Goal: Information Seeking & Learning: Learn about a topic

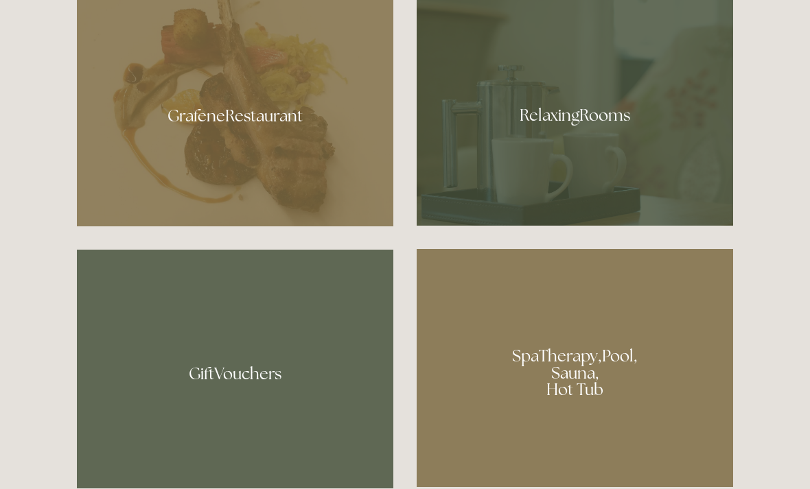
scroll to position [836, 0]
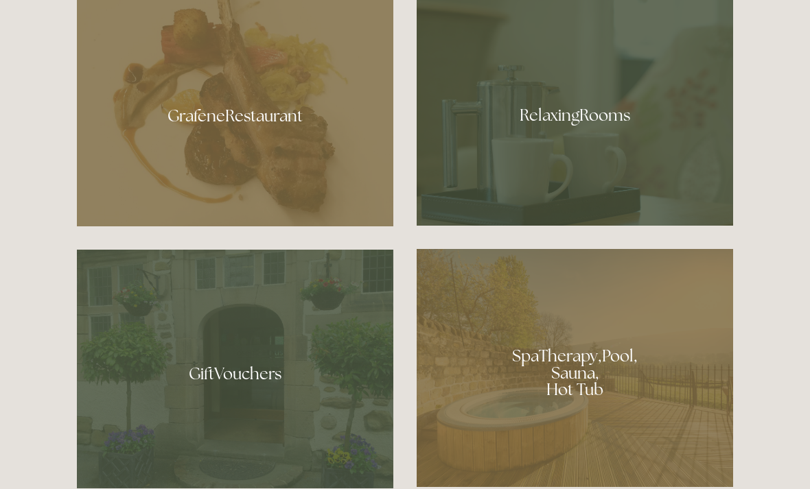
click at [184, 174] on div at bounding box center [235, 110] width 316 height 231
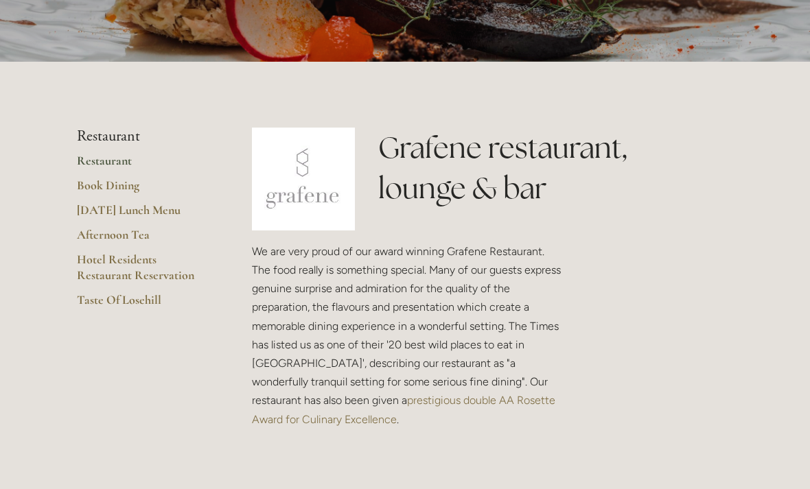
scroll to position [225, 0]
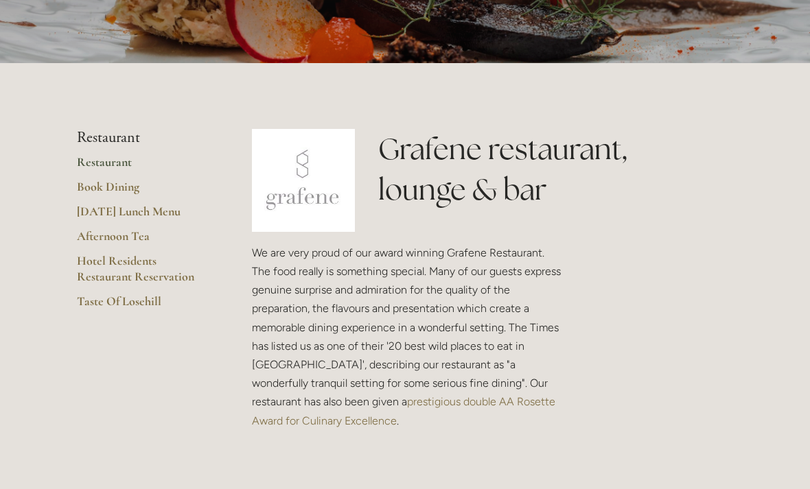
click at [106, 266] on link "Hotel Residents Restaurant Reservation" at bounding box center [142, 273] width 131 height 40
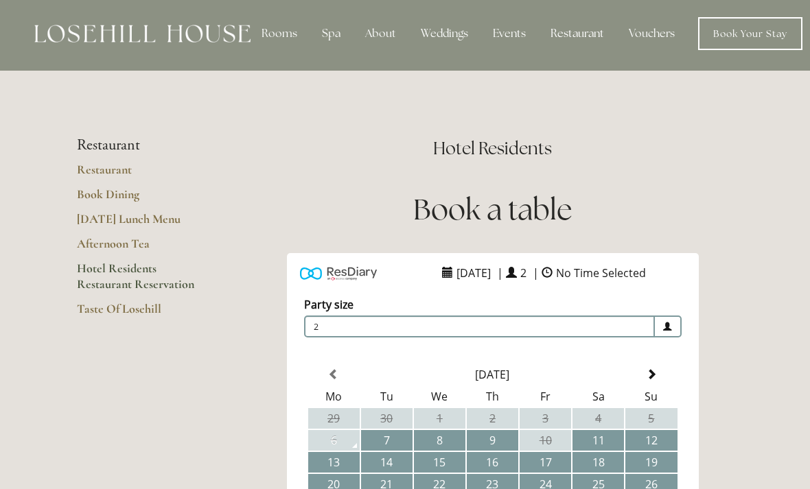
scroll to position [4, 0]
click at [278, 33] on div "Rooms" at bounding box center [279, 32] width 58 height 27
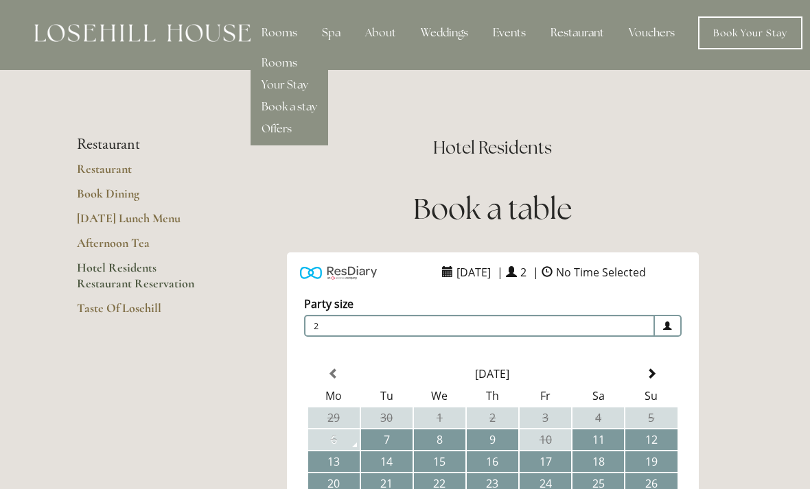
click at [272, 65] on link "Rooms" at bounding box center [279, 63] width 36 height 14
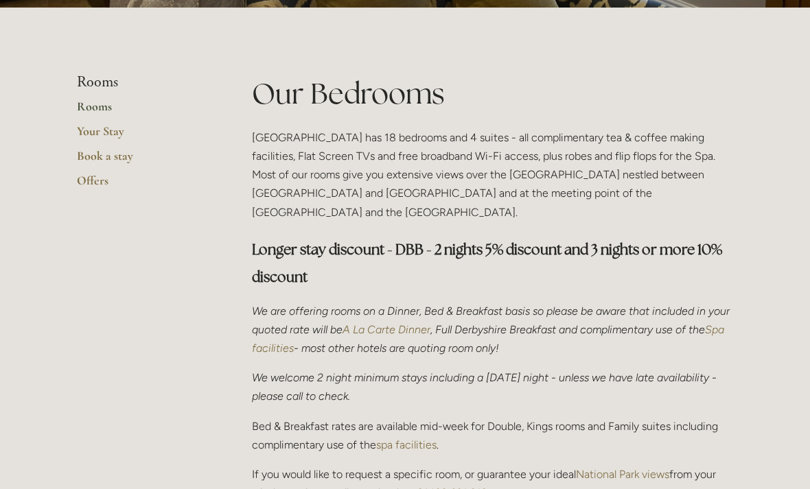
scroll to position [281, 0]
click at [94, 131] on link "Your Stay" at bounding box center [142, 136] width 131 height 25
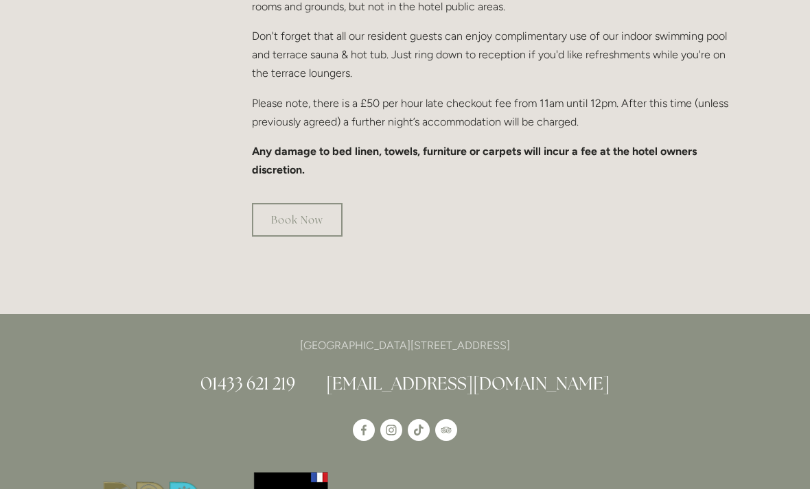
scroll to position [995, 0]
click at [284, 203] on link "Book Now" at bounding box center [297, 220] width 91 height 34
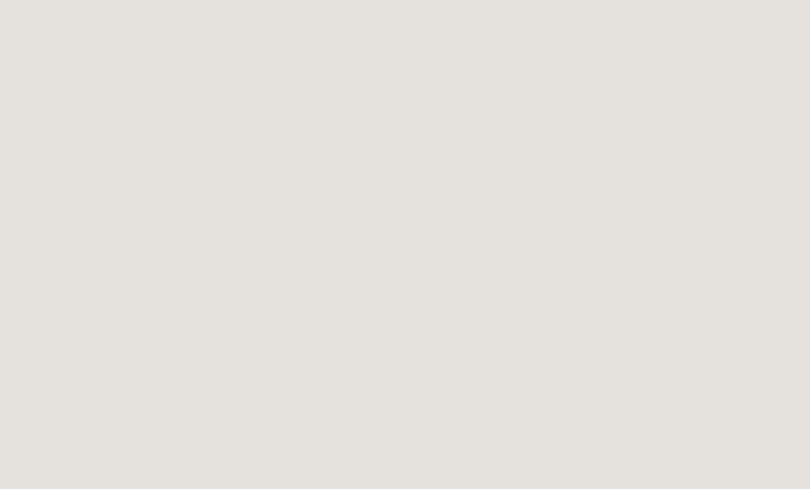
scroll to position [425, 0]
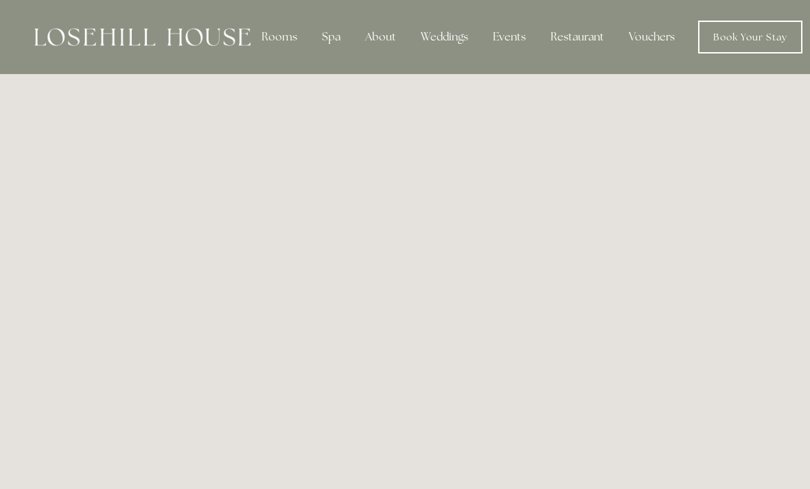
scroll to position [318, 0]
click at [331, 47] on div "Spa" at bounding box center [331, 36] width 40 height 27
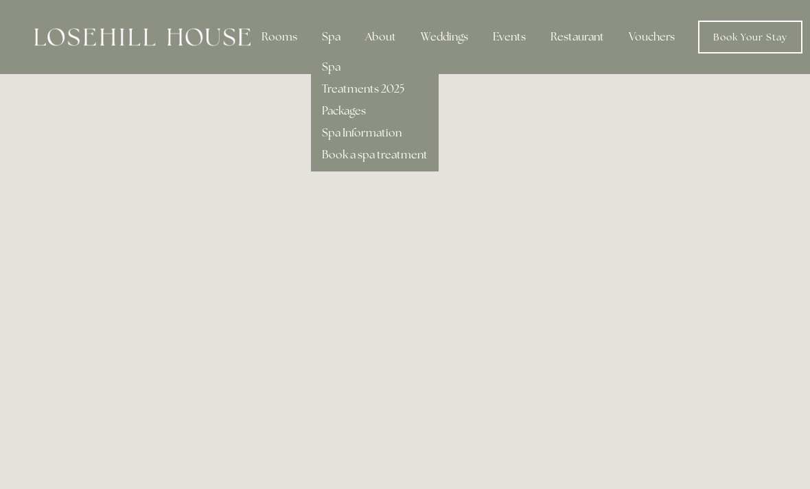
click at [340, 133] on link "Spa Information" at bounding box center [362, 133] width 80 height 14
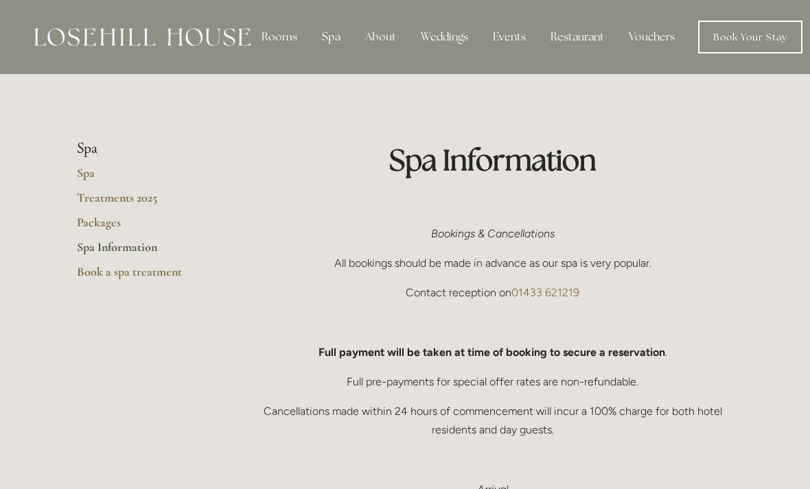
click at [373, 40] on div "About" at bounding box center [380, 36] width 53 height 27
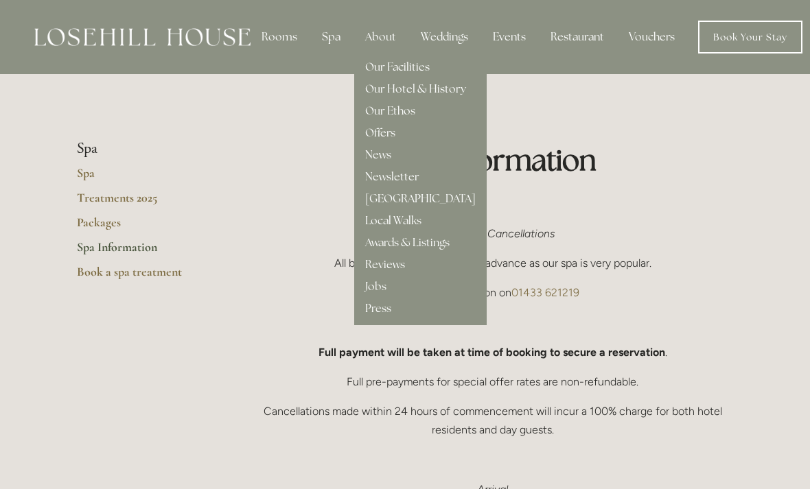
click at [375, 93] on link "Our Hotel & History" at bounding box center [415, 89] width 101 height 14
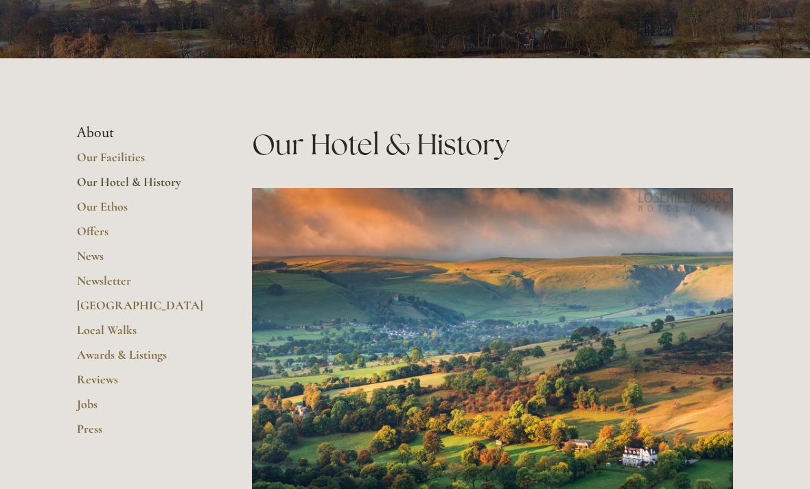
scroll to position [230, 0]
click at [97, 154] on link "Our Facilities" at bounding box center [142, 162] width 131 height 25
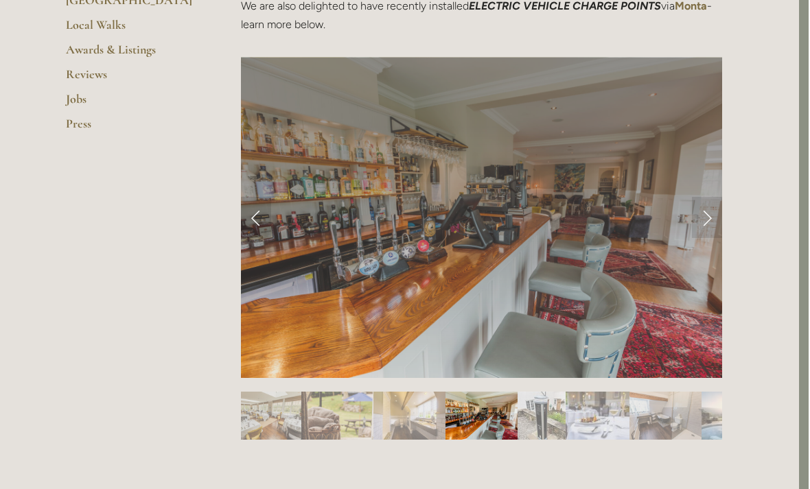
scroll to position [535, 10]
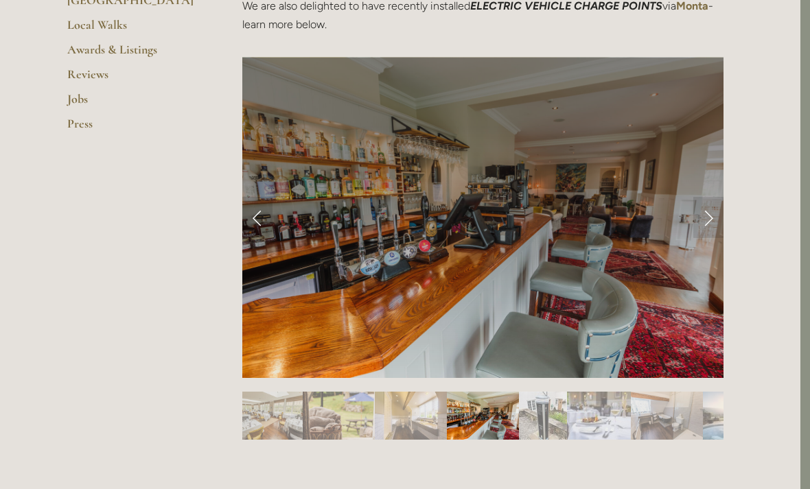
click at [542, 421] on img "Slide 5" at bounding box center [543, 416] width 48 height 48
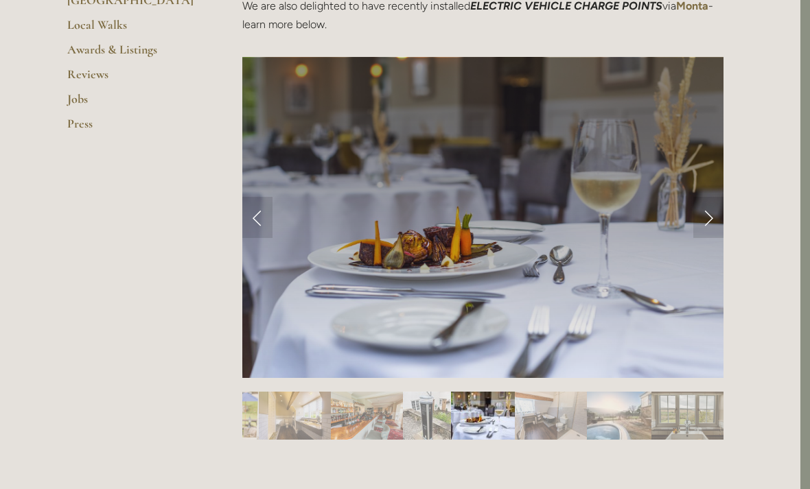
click at [420, 420] on img "Slide 5" at bounding box center [427, 416] width 48 height 48
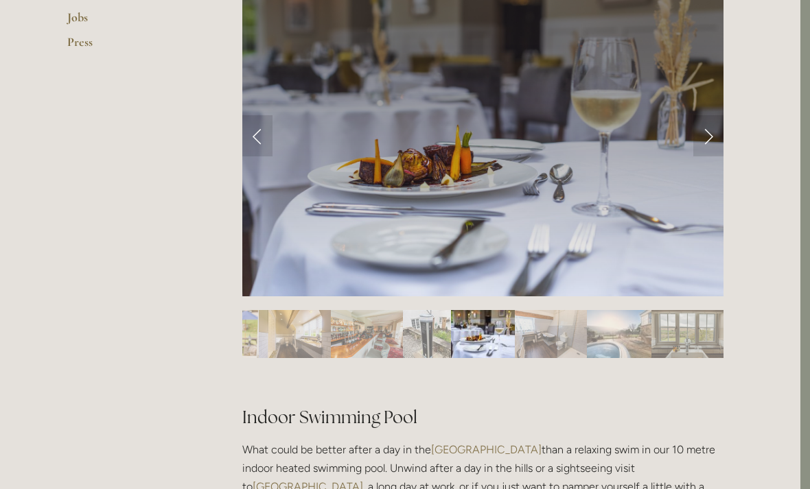
scroll to position [617, 10]
click at [532, 340] on img "Slide 7" at bounding box center [551, 334] width 72 height 48
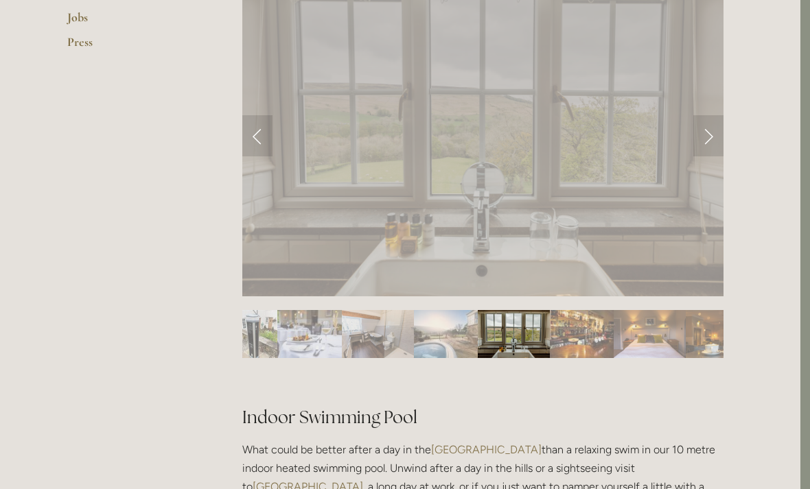
click at [613, 337] on img "Slide 11" at bounding box center [649, 334] width 72 height 48
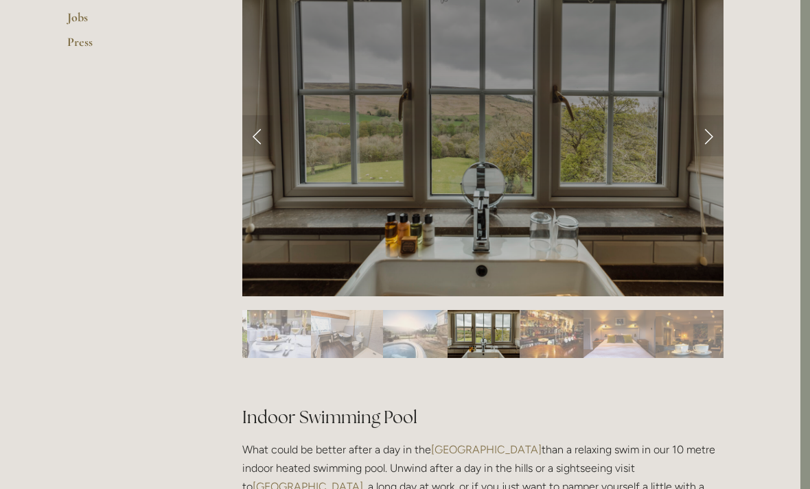
click at [617, 332] on img "Slide 11" at bounding box center [619, 334] width 72 height 48
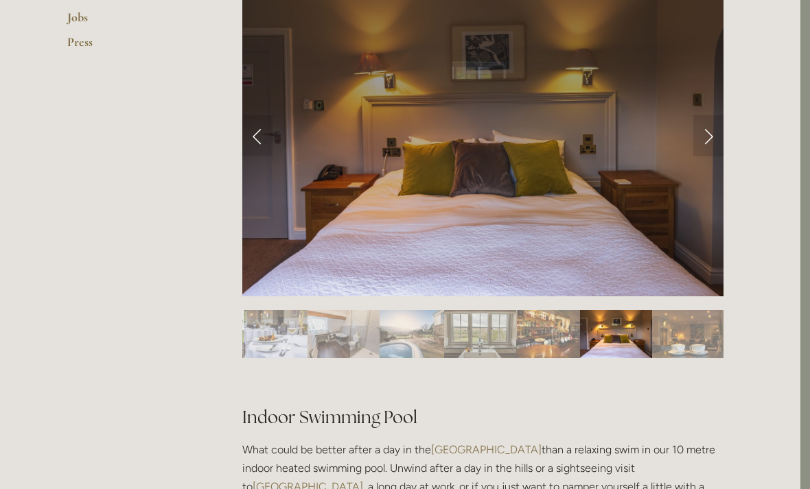
click at [680, 337] on img "Slide 12" at bounding box center [688, 334] width 72 height 48
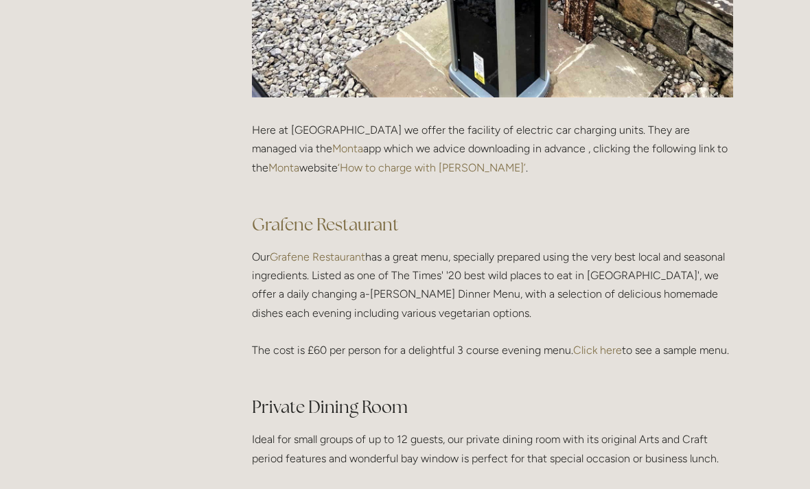
scroll to position [1889, 0]
click at [600, 349] on link "Click here" at bounding box center [597, 350] width 49 height 13
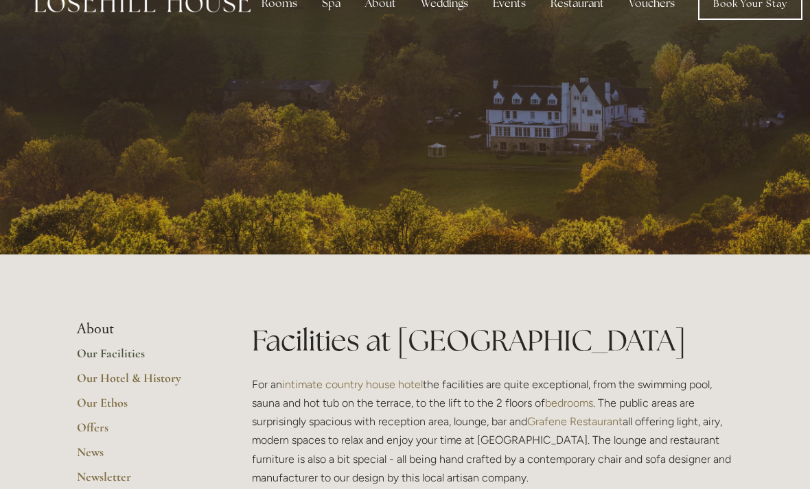
scroll to position [0, 0]
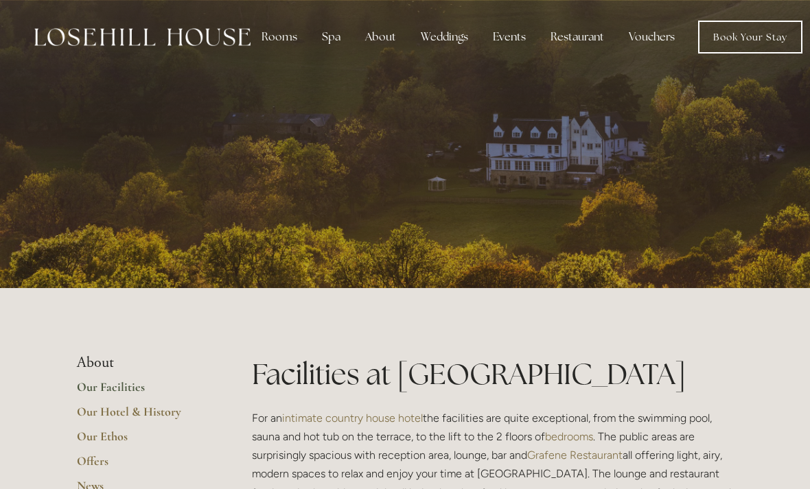
click at [128, 413] on link "Our Hotel & History" at bounding box center [142, 416] width 131 height 25
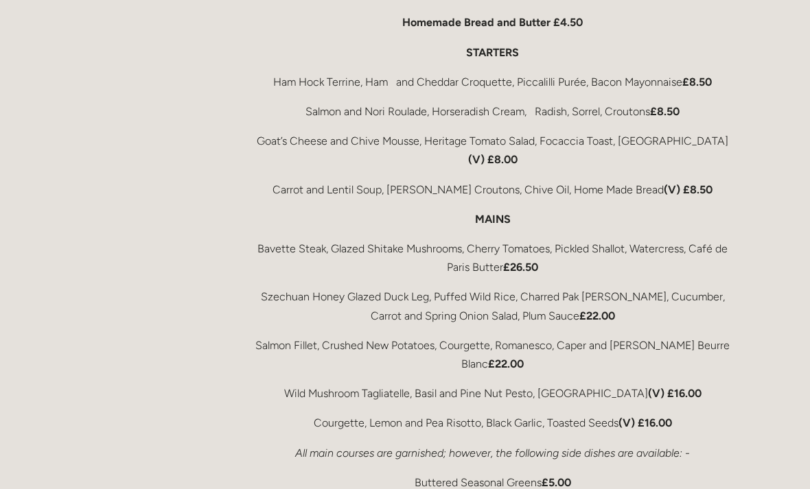
scroll to position [2404, 0]
click at [54, 489] on div "Rooms Rooms Your Stay Book a stay Offers Spa" at bounding box center [405, 212] width 810 height 5232
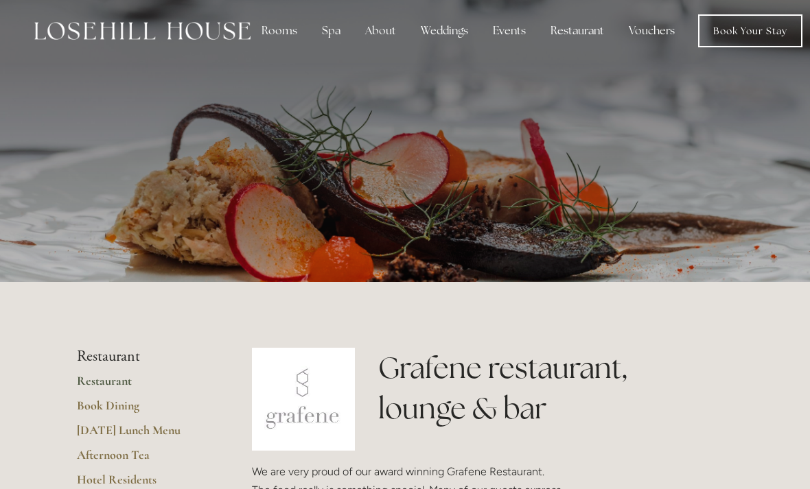
scroll to position [0, 0]
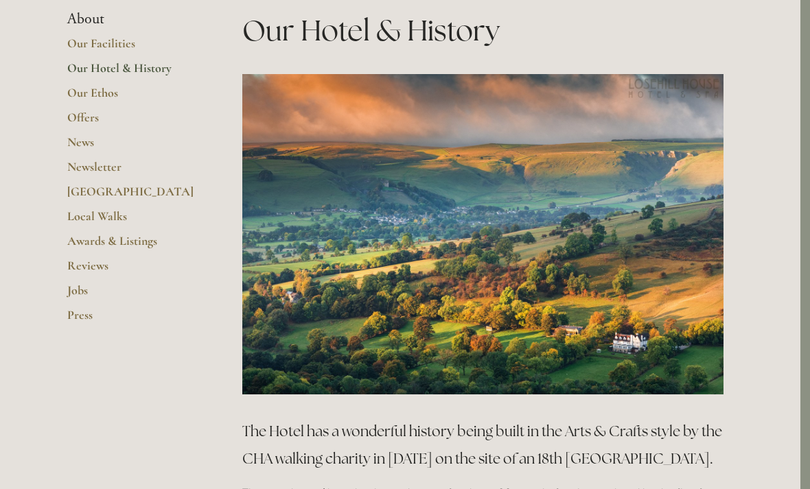
scroll to position [327, 10]
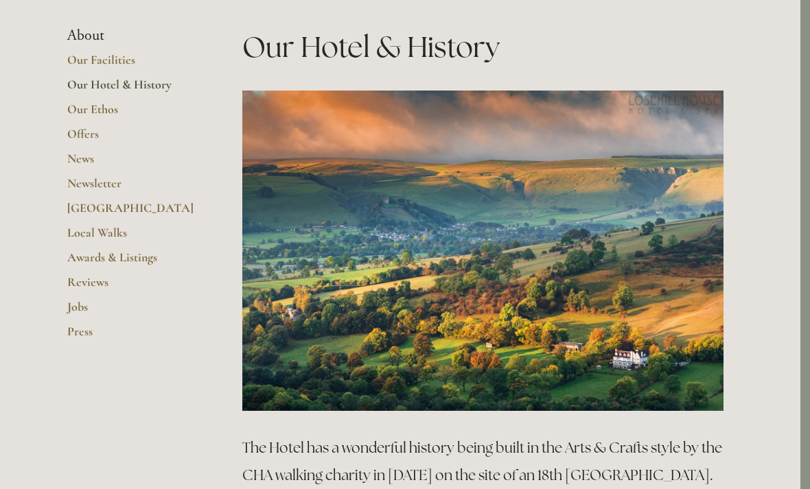
click at [100, 259] on link "Awards & Listings" at bounding box center [132, 262] width 131 height 25
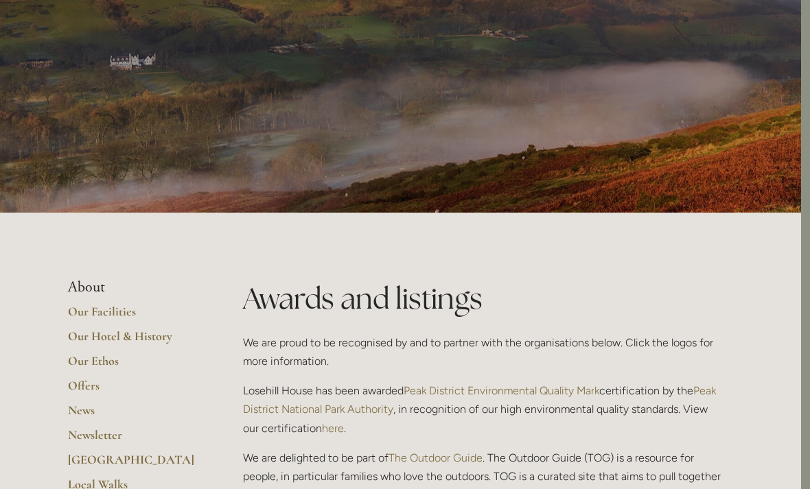
scroll to position [0, 9]
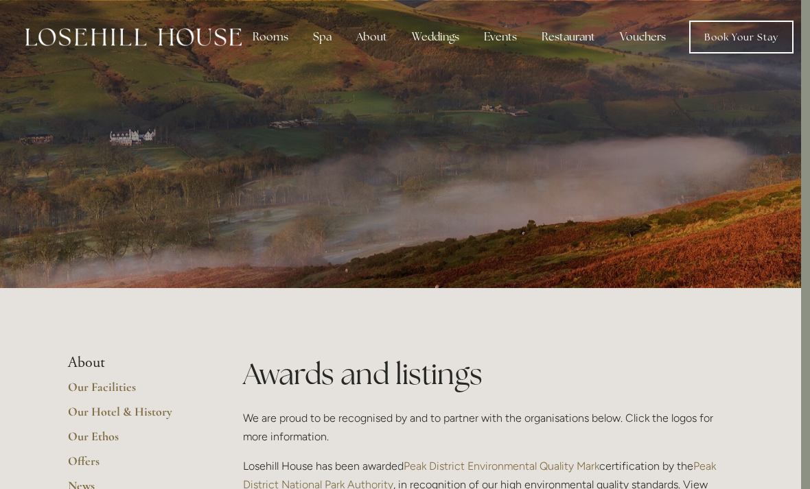
click at [322, 47] on div "Spa" at bounding box center [322, 36] width 40 height 27
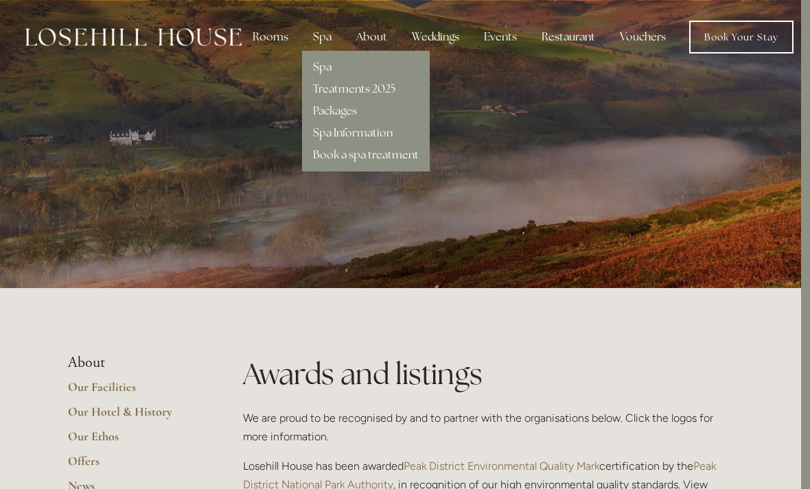
click at [322, 117] on link "Packages" at bounding box center [335, 111] width 44 height 14
click at [348, 91] on link "Treatments 2025" at bounding box center [354, 89] width 82 height 14
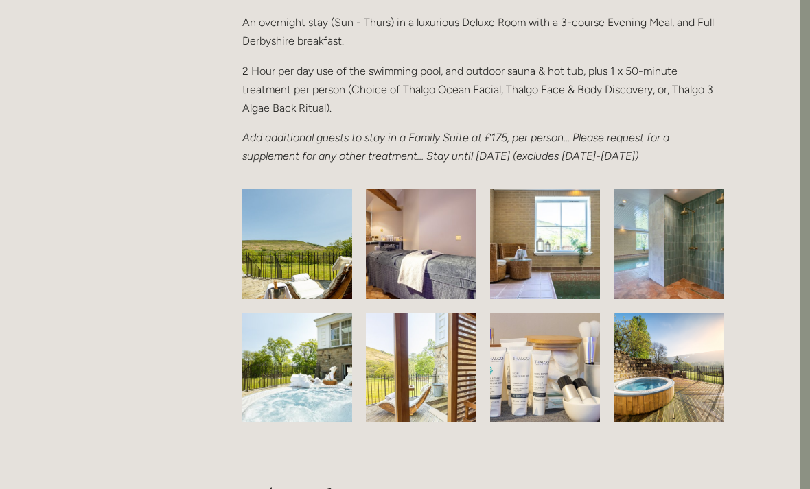
scroll to position [2052, 10]
click at [397, 274] on img at bounding box center [420, 244] width 161 height 110
click at [396, 266] on img at bounding box center [420, 244] width 161 height 110
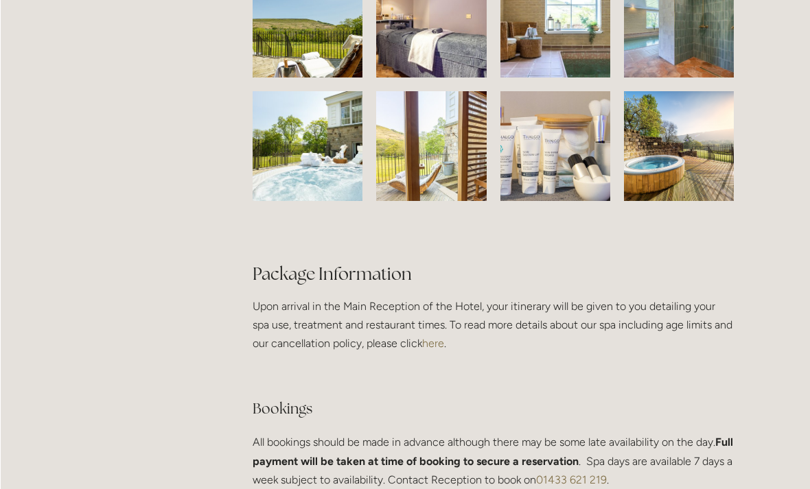
scroll to position [2269, 0]
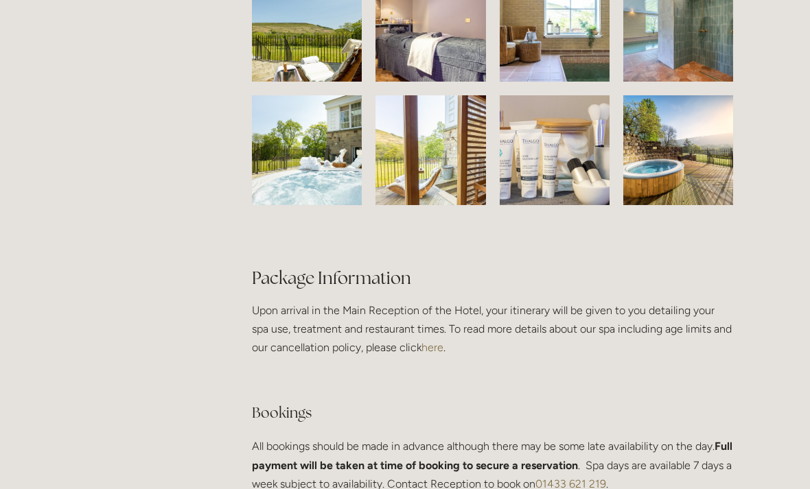
click at [286, 190] on img at bounding box center [306, 150] width 165 height 110
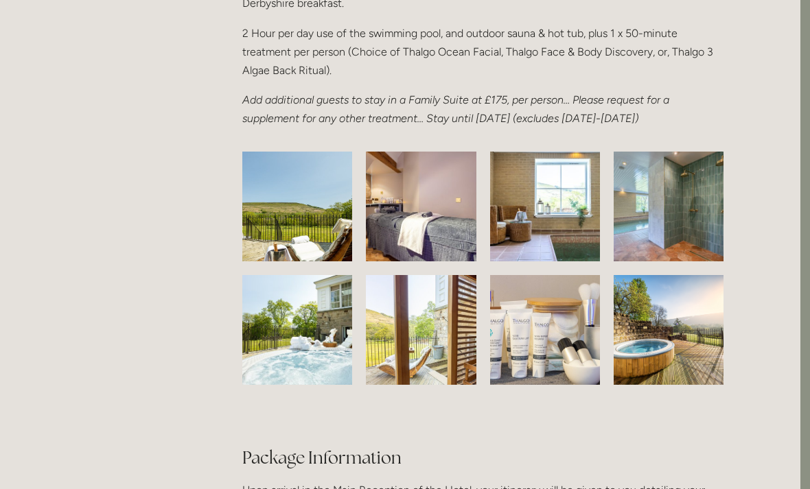
scroll to position [2089, 10]
click at [646, 235] on img at bounding box center [668, 207] width 151 height 110
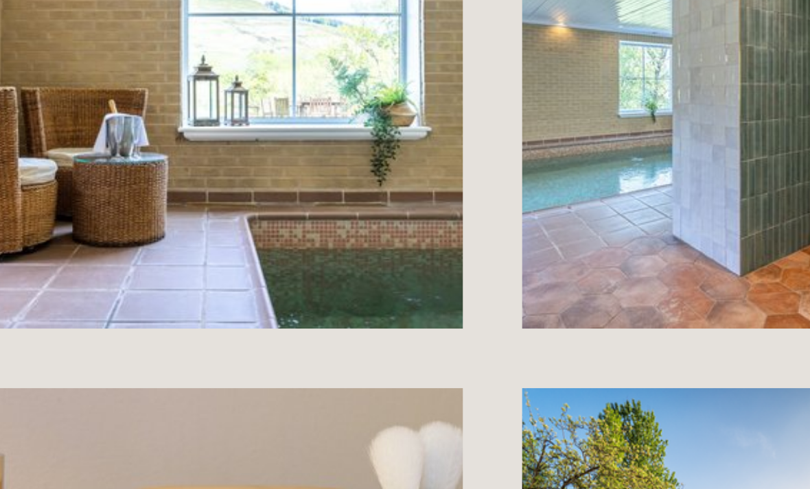
click at [595, 276] on img at bounding box center [668, 331] width 146 height 110
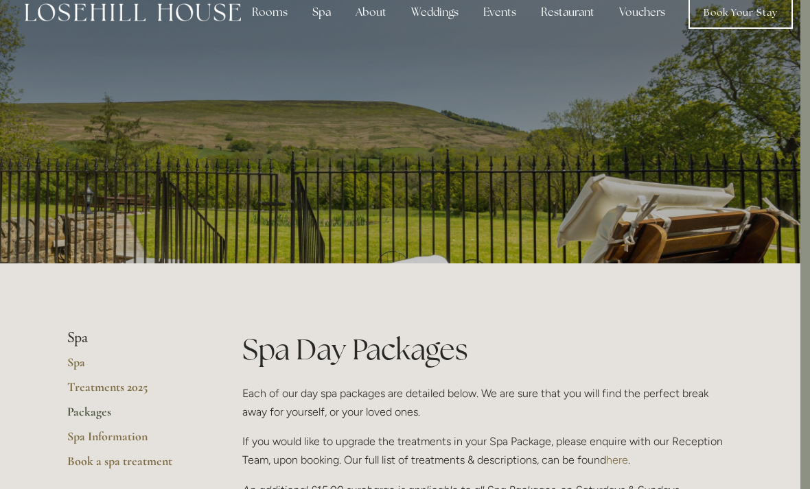
scroll to position [0, 10]
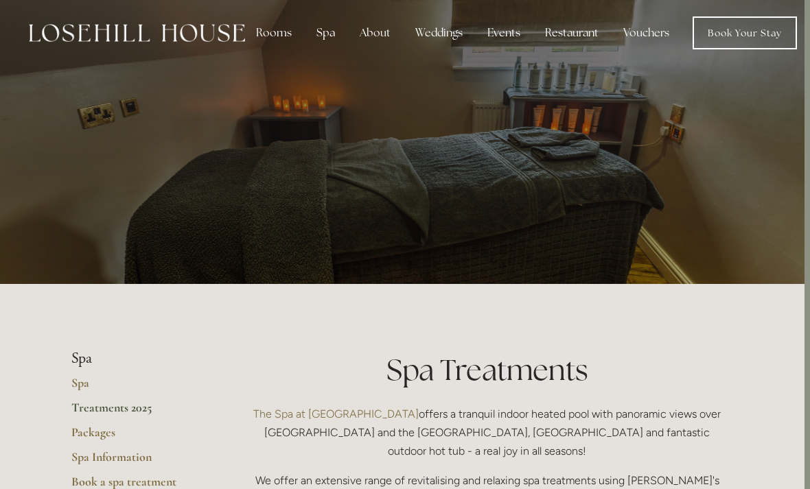
scroll to position [0, 5]
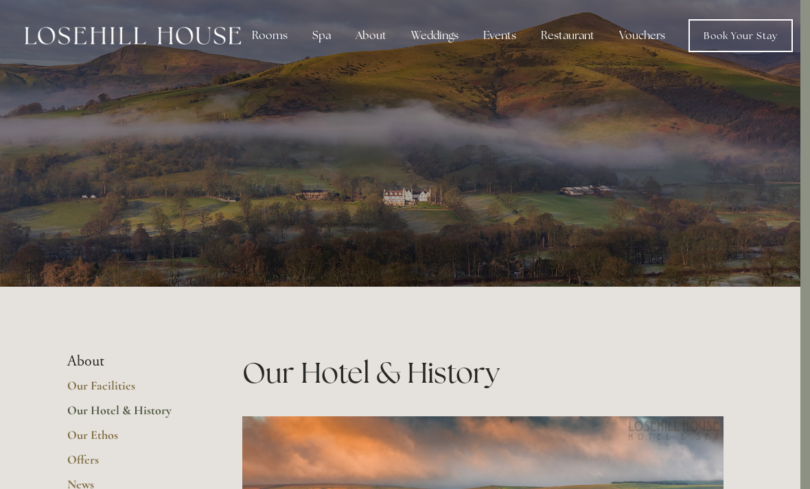
scroll to position [0, 10]
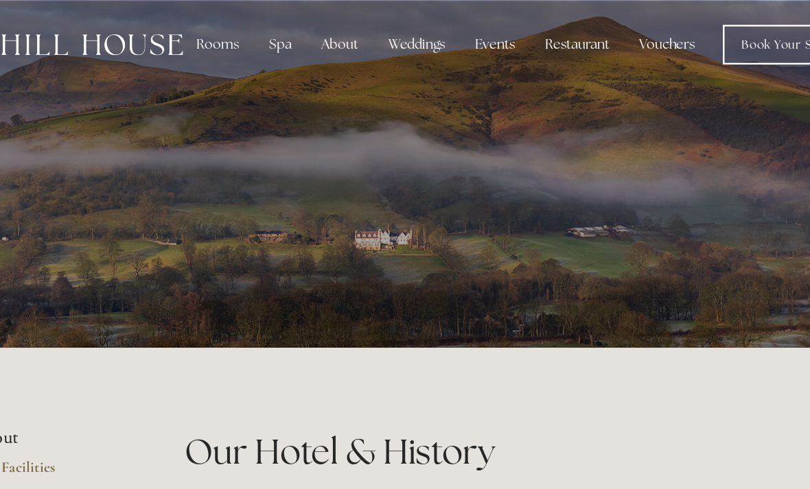
click at [344, 40] on div "About" at bounding box center [370, 36] width 53 height 27
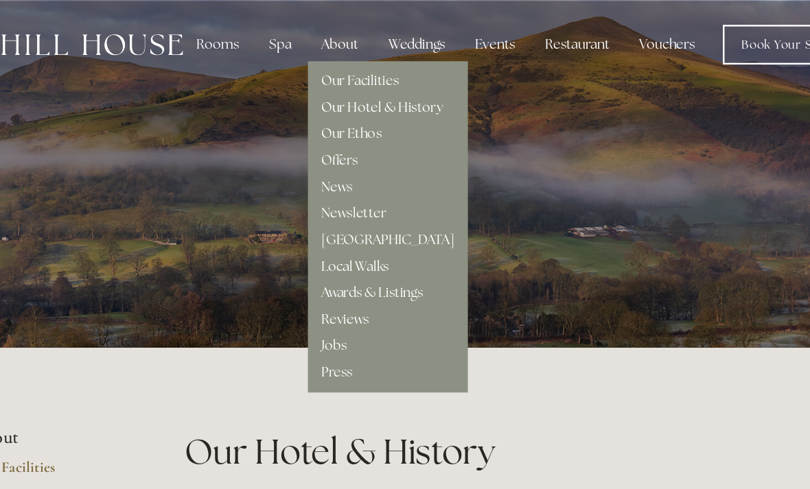
click at [355, 93] on link "Our Hotel & History" at bounding box center [405, 89] width 101 height 14
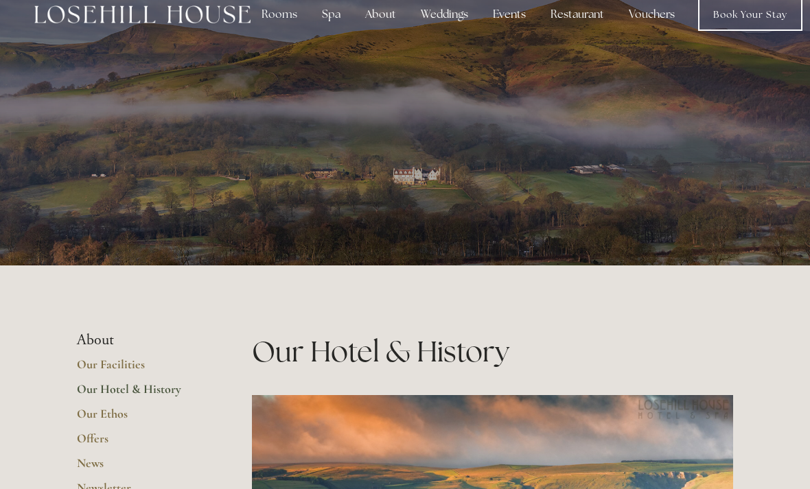
scroll to position [23, 0]
click at [108, 364] on link "Our Facilities" at bounding box center [142, 369] width 131 height 25
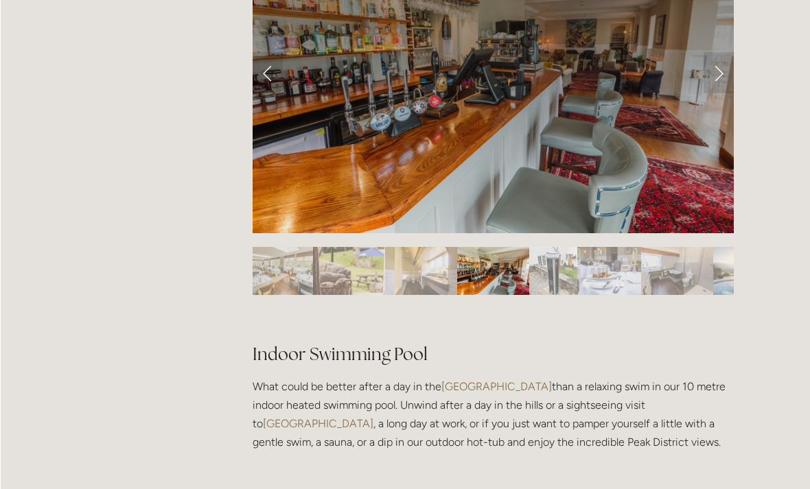
scroll to position [680, 0]
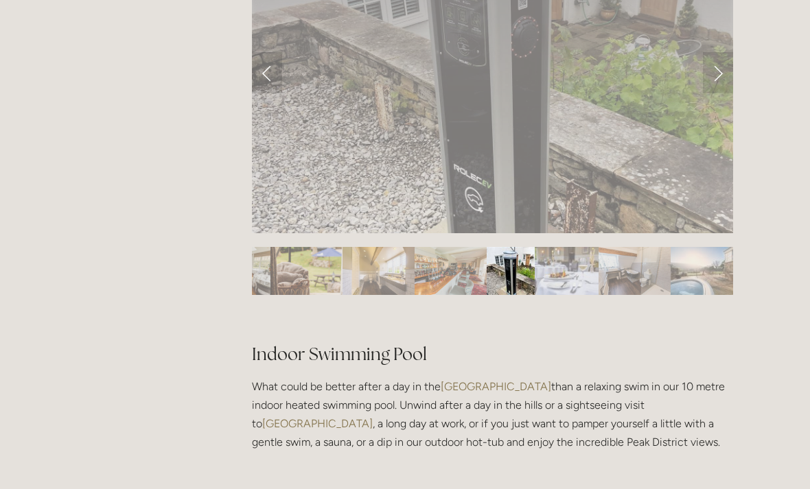
click at [646, 266] on img "Slide 7" at bounding box center [634, 271] width 72 height 48
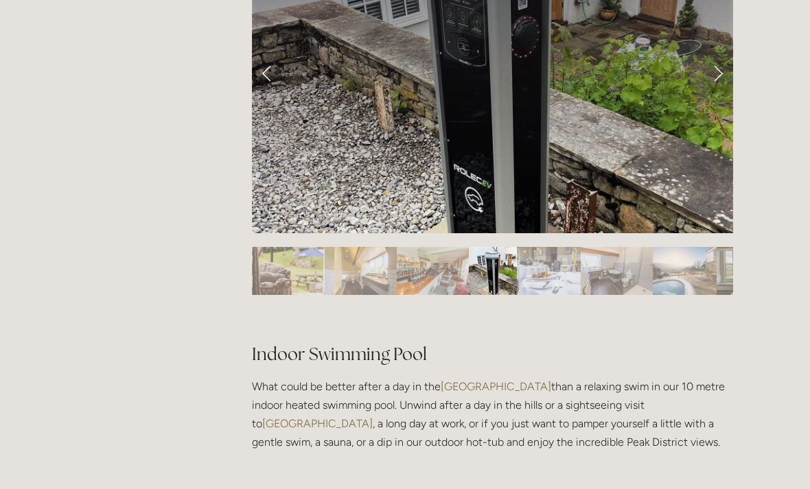
click at [664, 273] on img "Slide 8" at bounding box center [685, 271] width 64 height 48
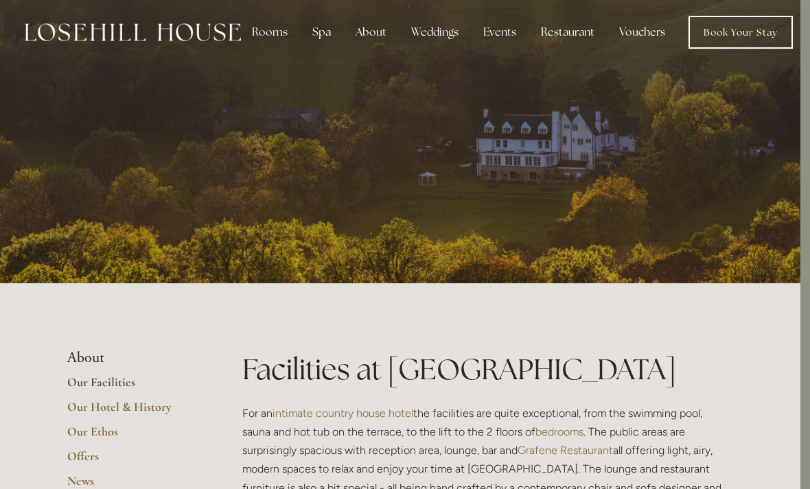
scroll to position [0, 10]
